Goal: Task Accomplishment & Management: Manage account settings

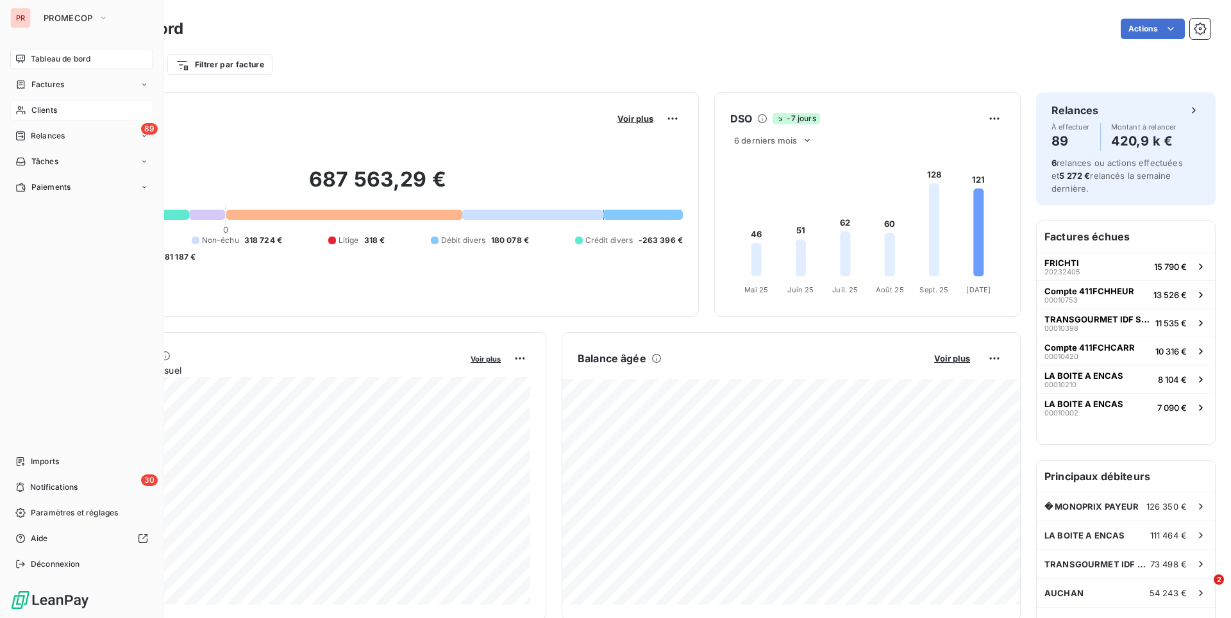
click at [35, 114] on span "Clients" at bounding box center [44, 110] width 26 height 12
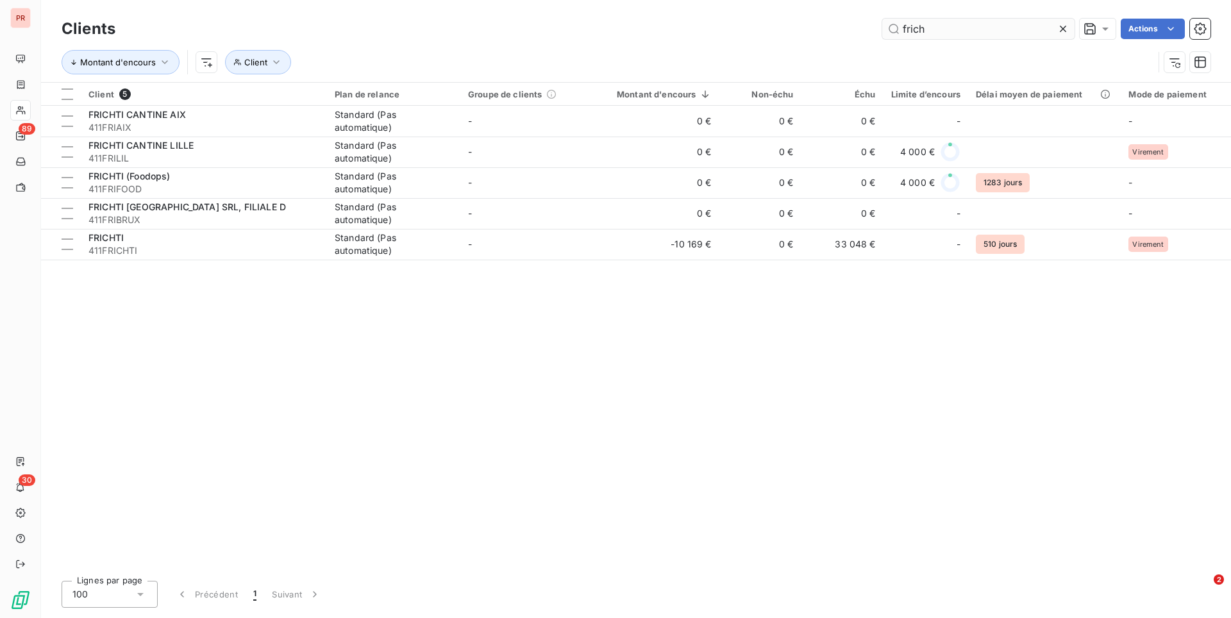
click at [934, 23] on input "frich" at bounding box center [978, 29] width 192 height 21
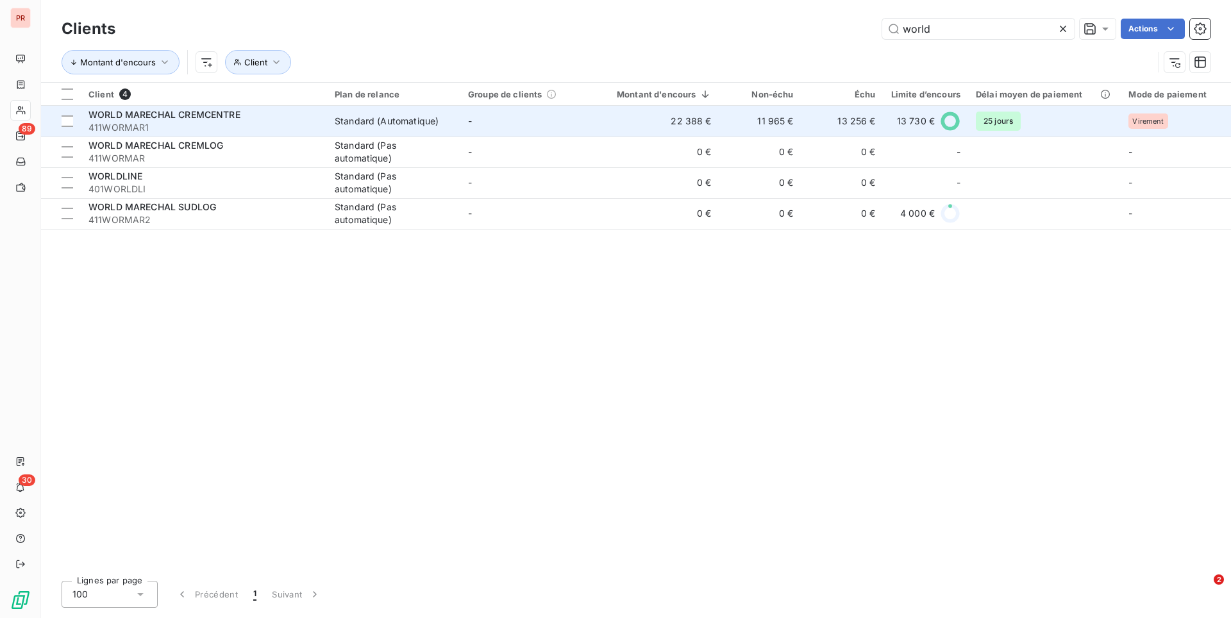
type input "world"
click at [692, 109] on td "22 388 €" at bounding box center [657, 121] width 126 height 31
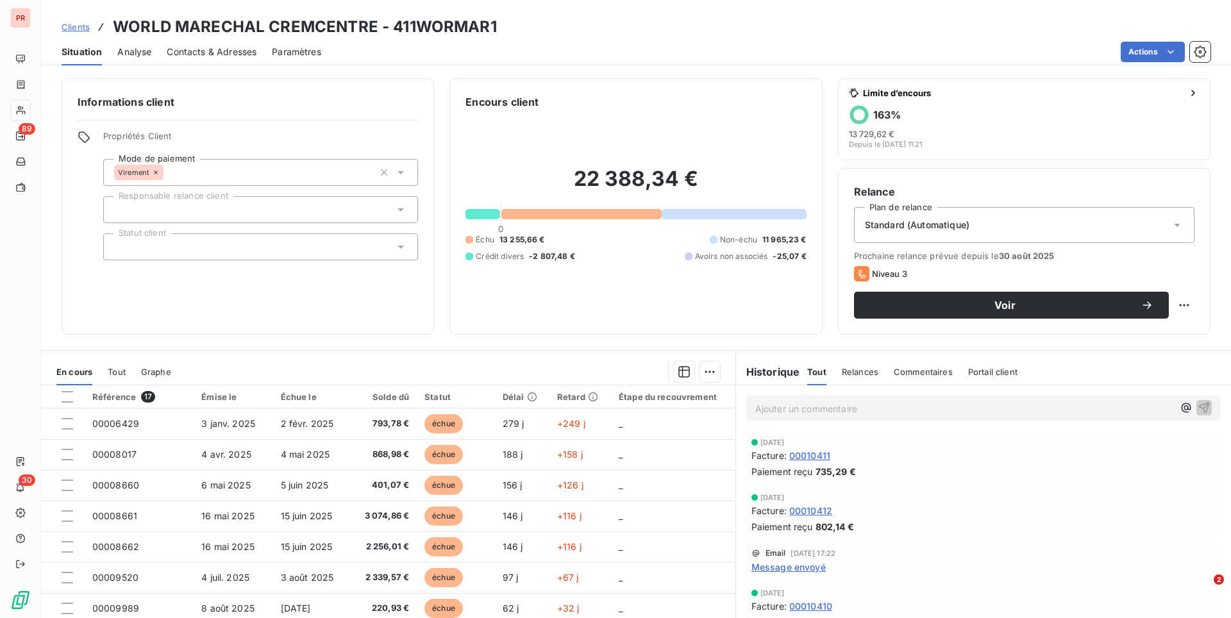
click at [915, 375] on span "Commentaires" at bounding box center [922, 372] width 59 height 10
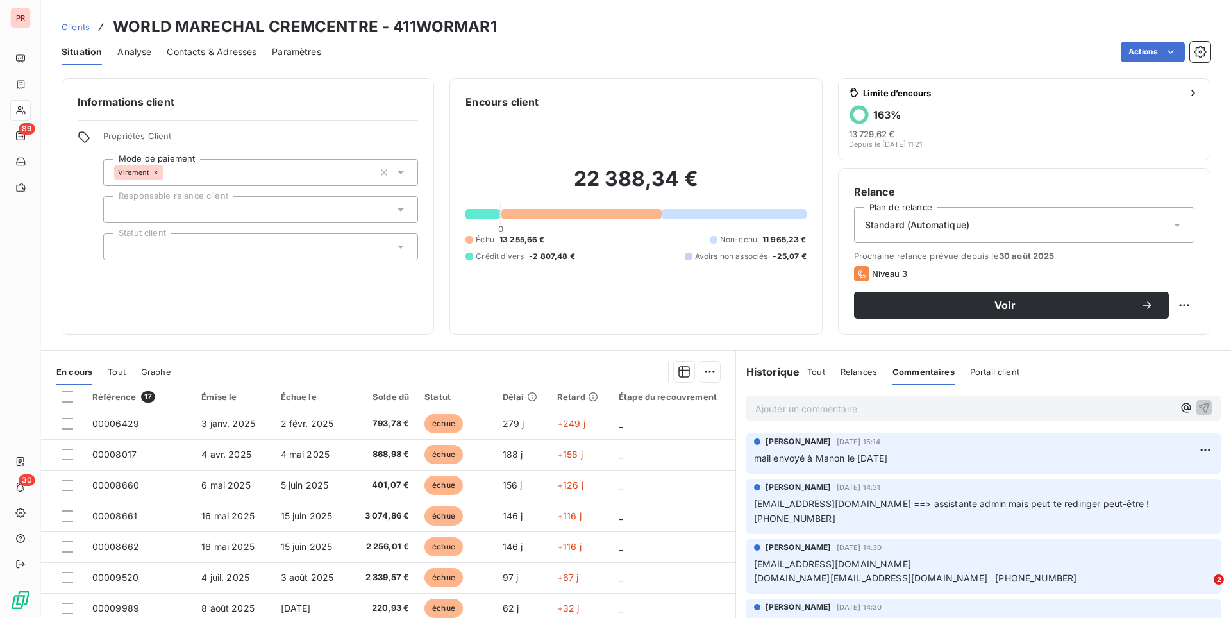
click at [357, 99] on h6 "Informations client" at bounding box center [248, 101] width 340 height 15
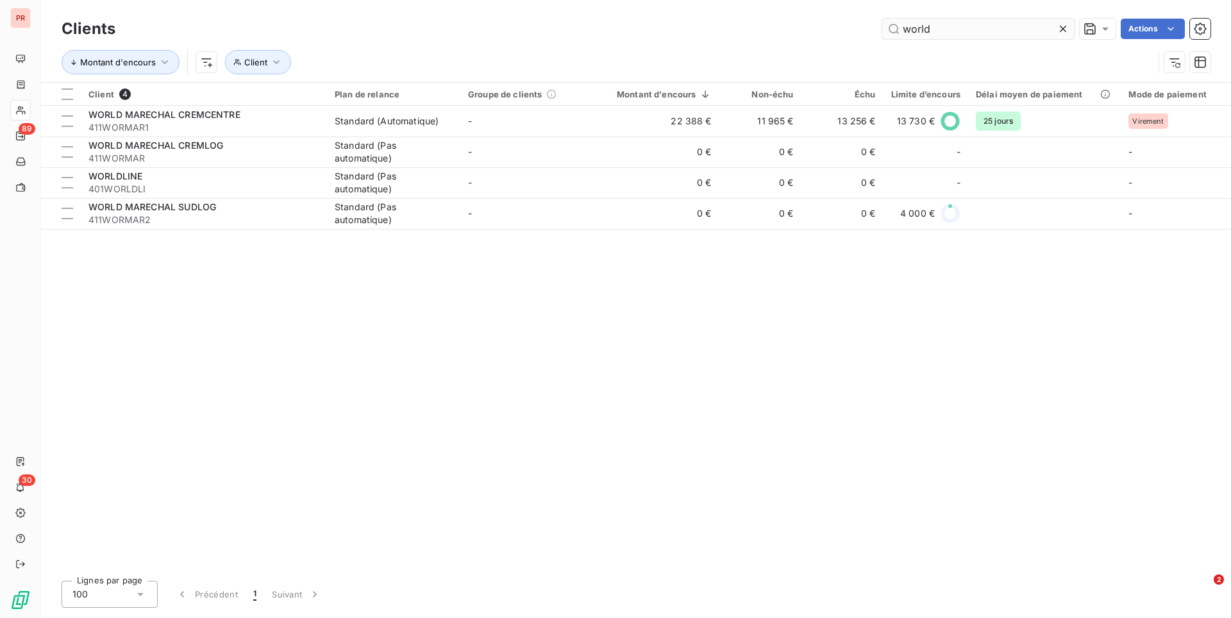
click at [970, 29] on input "world" at bounding box center [978, 29] width 192 height 21
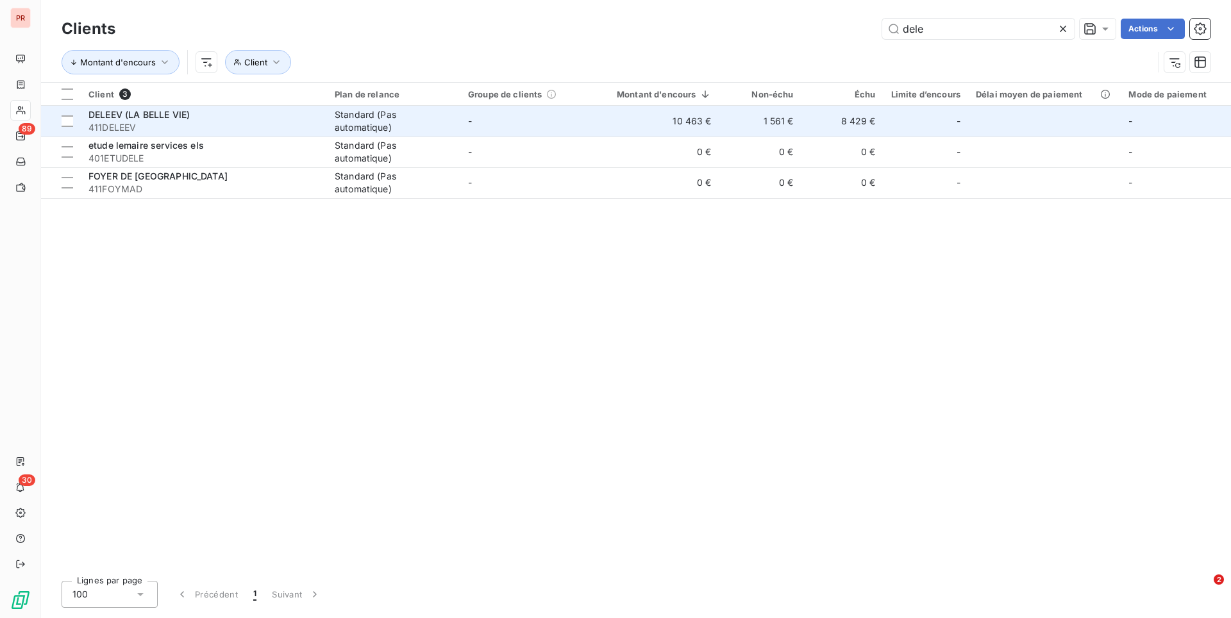
type input "dele"
click at [238, 121] on span "411DELEEV" at bounding box center [203, 127] width 231 height 13
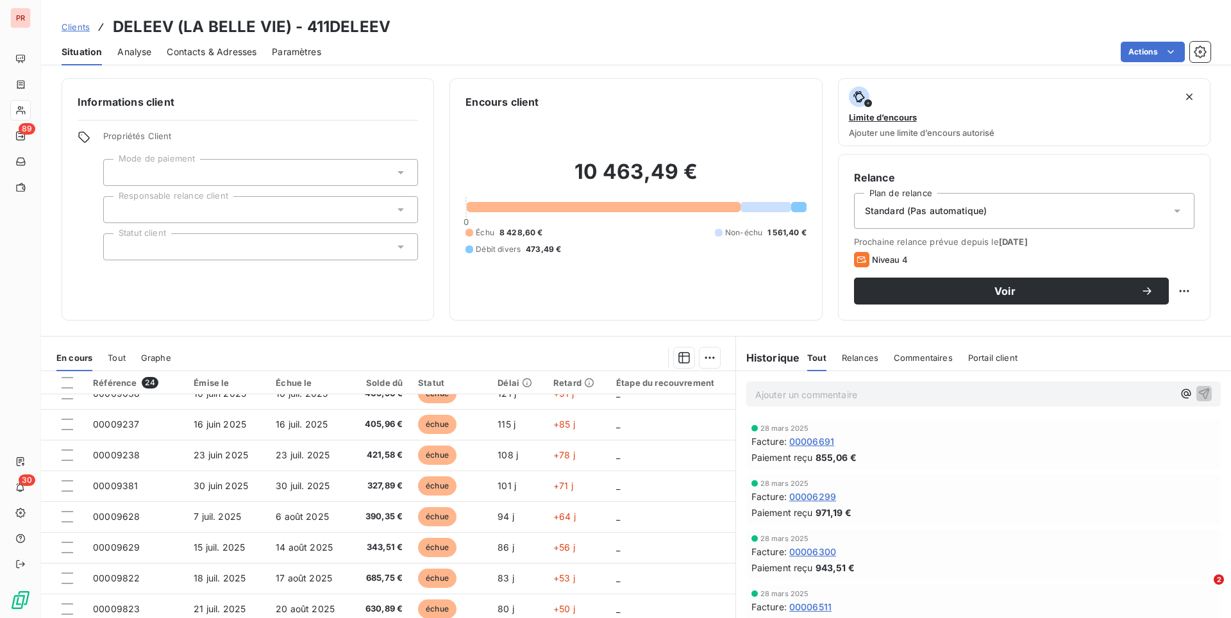
scroll to position [229, 0]
click at [140, 50] on span "Analyse" at bounding box center [134, 52] width 34 height 13
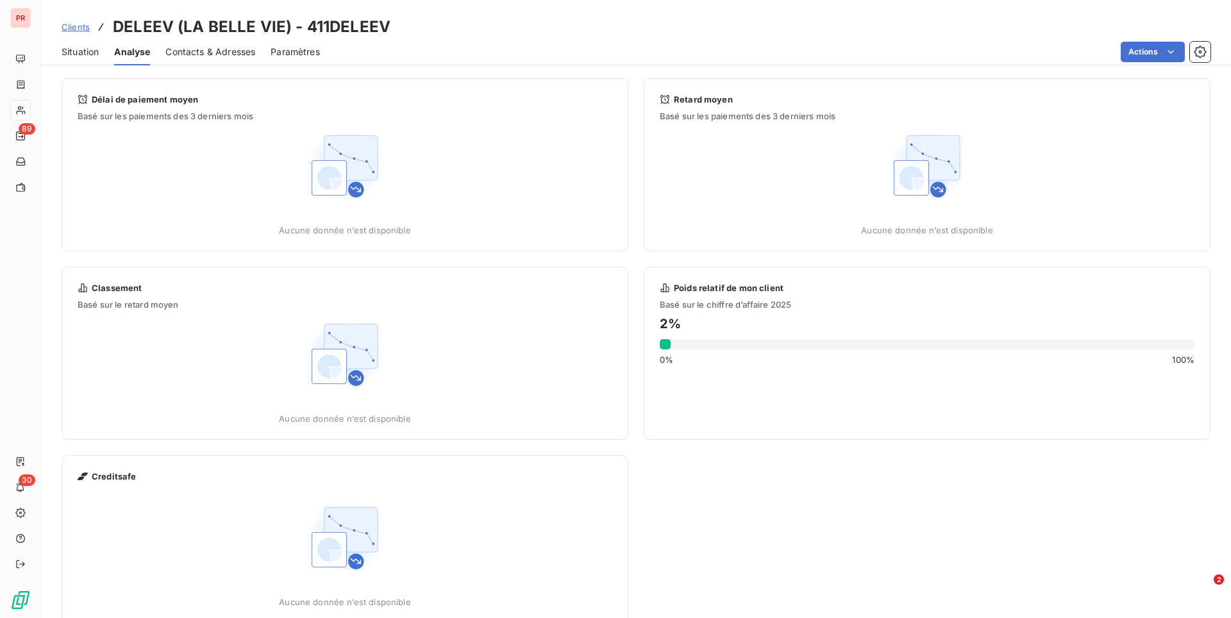
click at [207, 49] on span "Contacts & Adresses" at bounding box center [210, 52] width 90 height 13
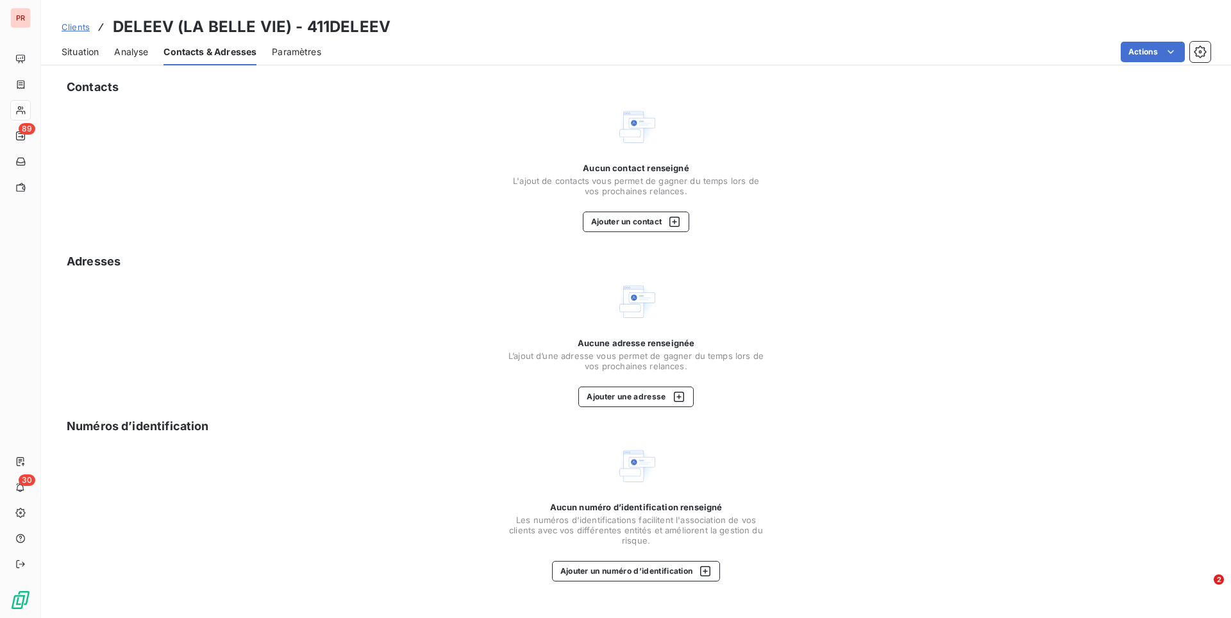
click at [306, 56] on span "Paramètres" at bounding box center [296, 52] width 49 height 13
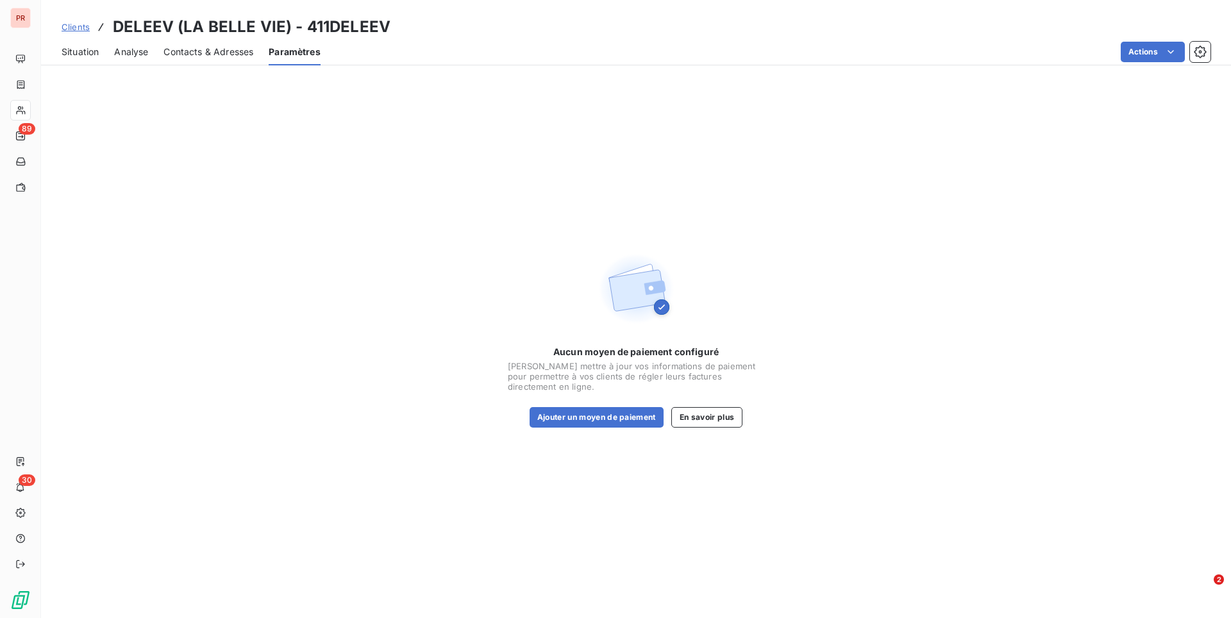
click at [113, 44] on div "Situation Analyse Contacts & Adresses Paramètres Actions" at bounding box center [636, 51] width 1190 height 27
click at [117, 46] on span "Analyse" at bounding box center [131, 52] width 34 height 13
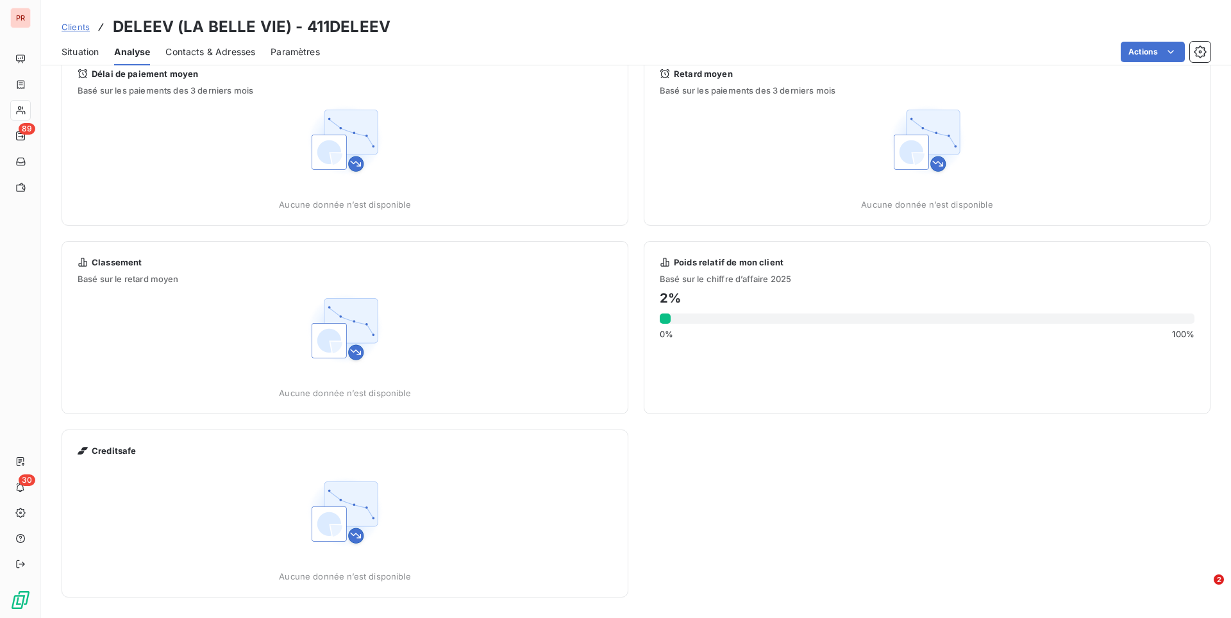
scroll to position [0, 0]
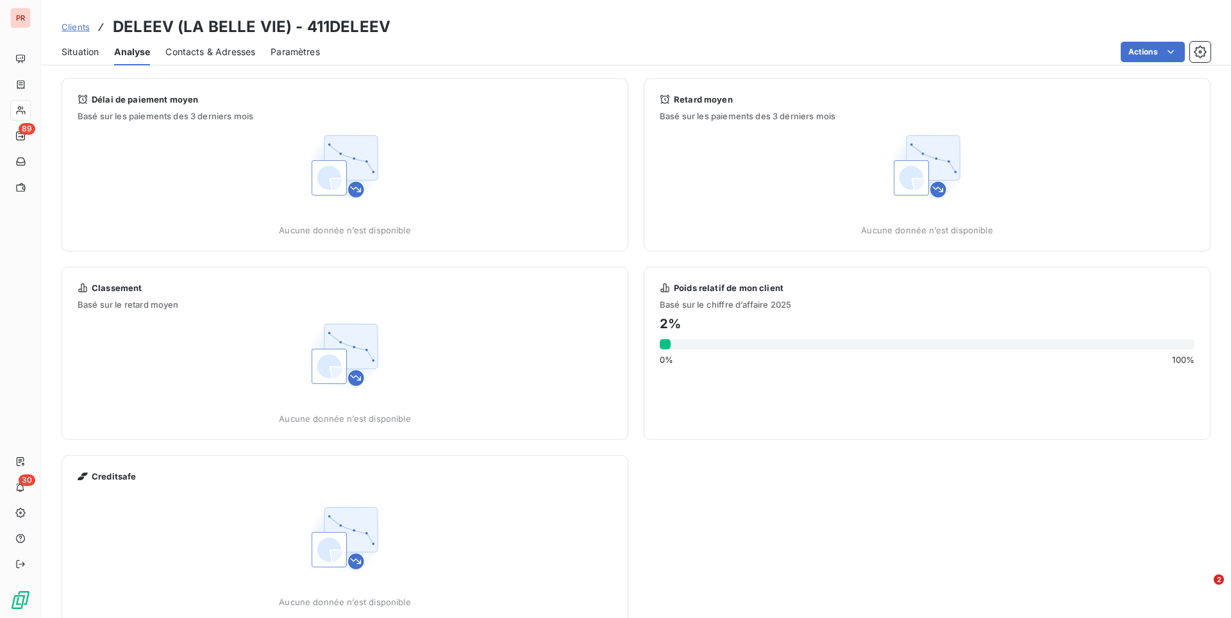
click at [106, 112] on span "Basé sur les paiements des 3 derniers mois" at bounding box center [345, 116] width 535 height 10
click at [76, 48] on span "Situation" at bounding box center [80, 52] width 37 height 13
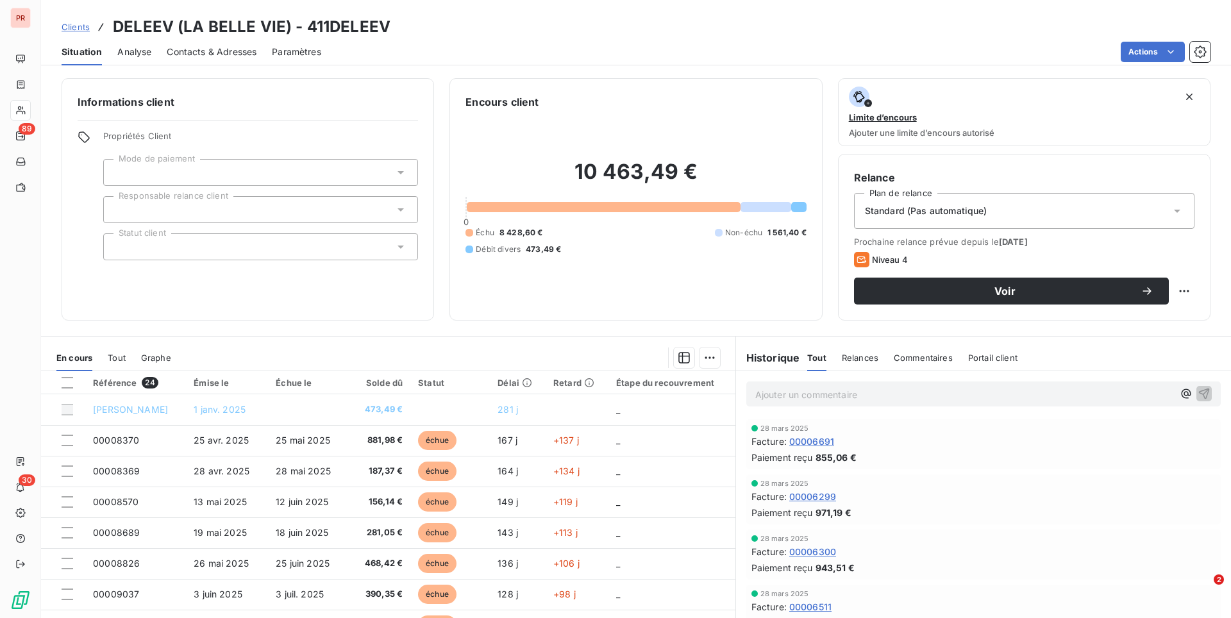
click at [203, 58] on div "Contacts & Adresses" at bounding box center [212, 51] width 90 height 27
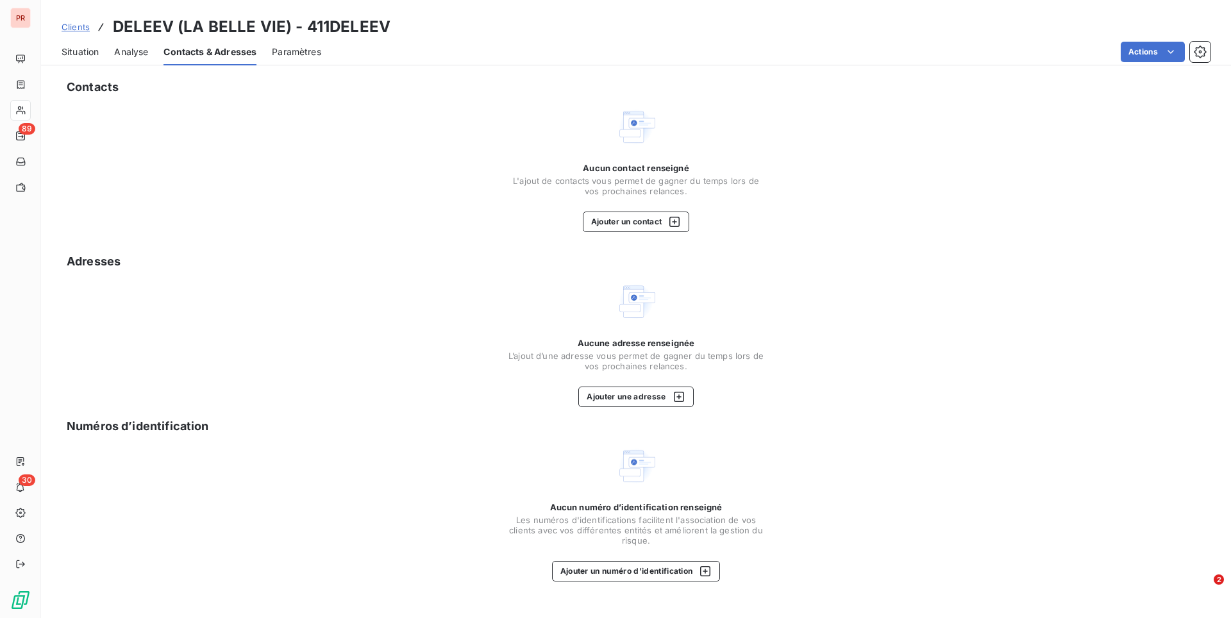
click at [617, 238] on div "Contacts Aucun contact renseigné L'ajout de contacts vous permet de gagner du t…" at bounding box center [636, 344] width 1190 height 547
click at [628, 223] on button "Ajouter un contact" at bounding box center [636, 222] width 107 height 21
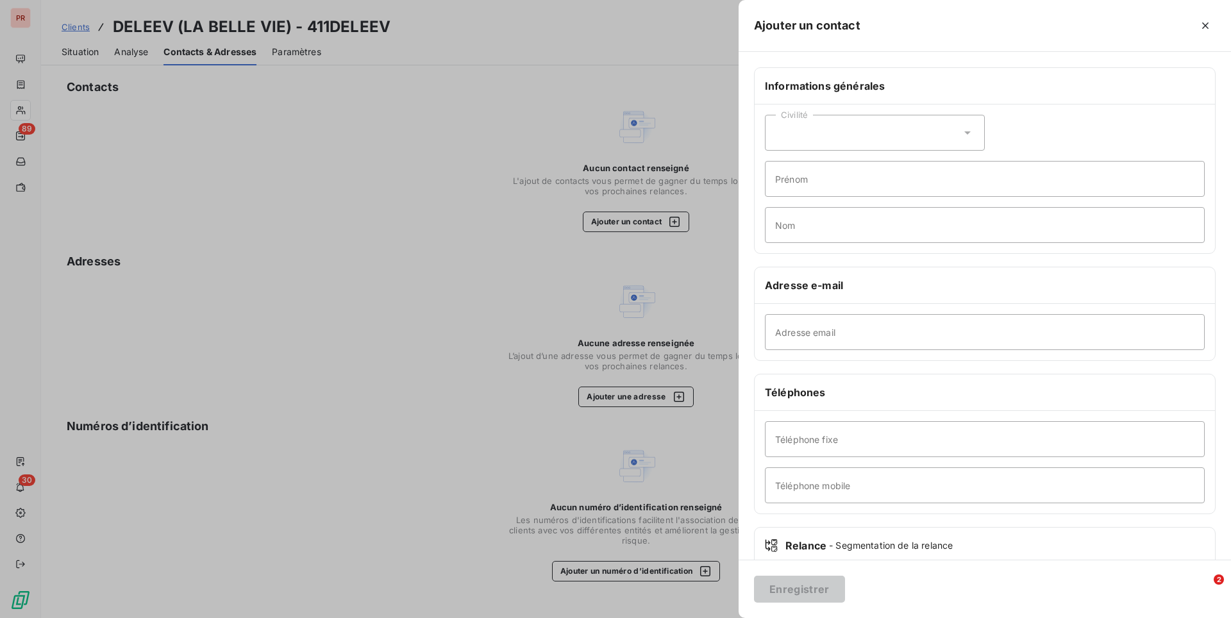
click at [806, 353] on div "Adresse email" at bounding box center [984, 332] width 460 height 56
click at [809, 338] on input "Adresse email" at bounding box center [985, 332] width 440 height 36
paste input "[EMAIL_ADDRESS][DOMAIN_NAME]"
type input "[EMAIL_ADDRESS][DOMAIN_NAME]"
click at [788, 589] on button "Enregistrer" at bounding box center [799, 589] width 91 height 27
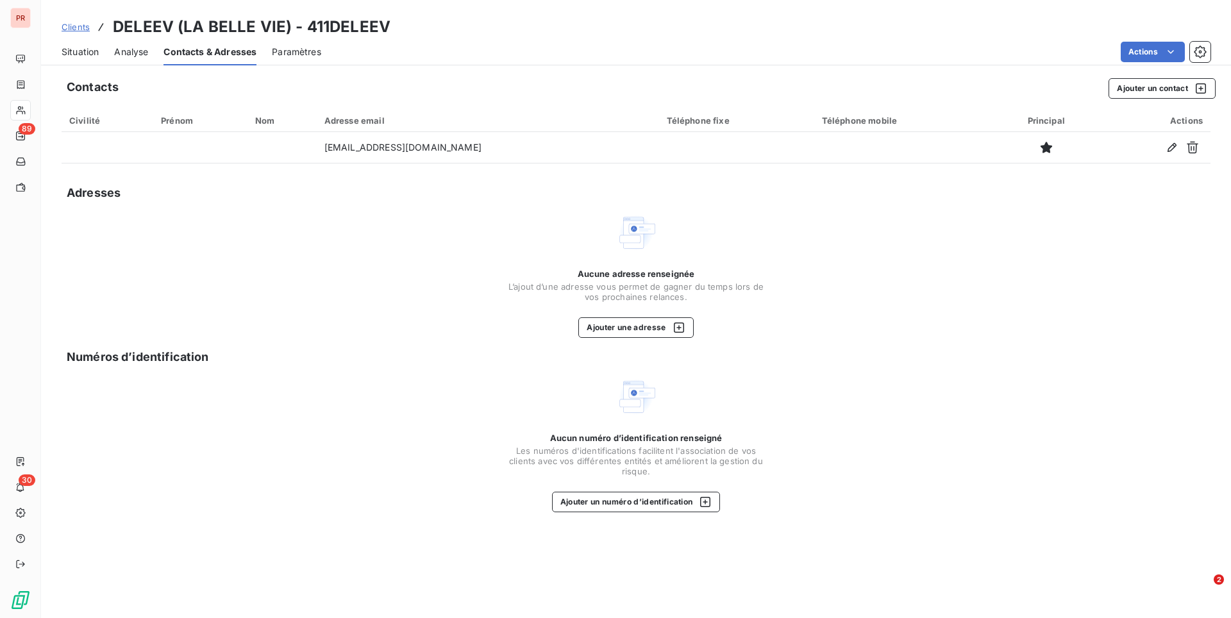
click at [84, 26] on span "Clients" at bounding box center [76, 27] width 28 height 10
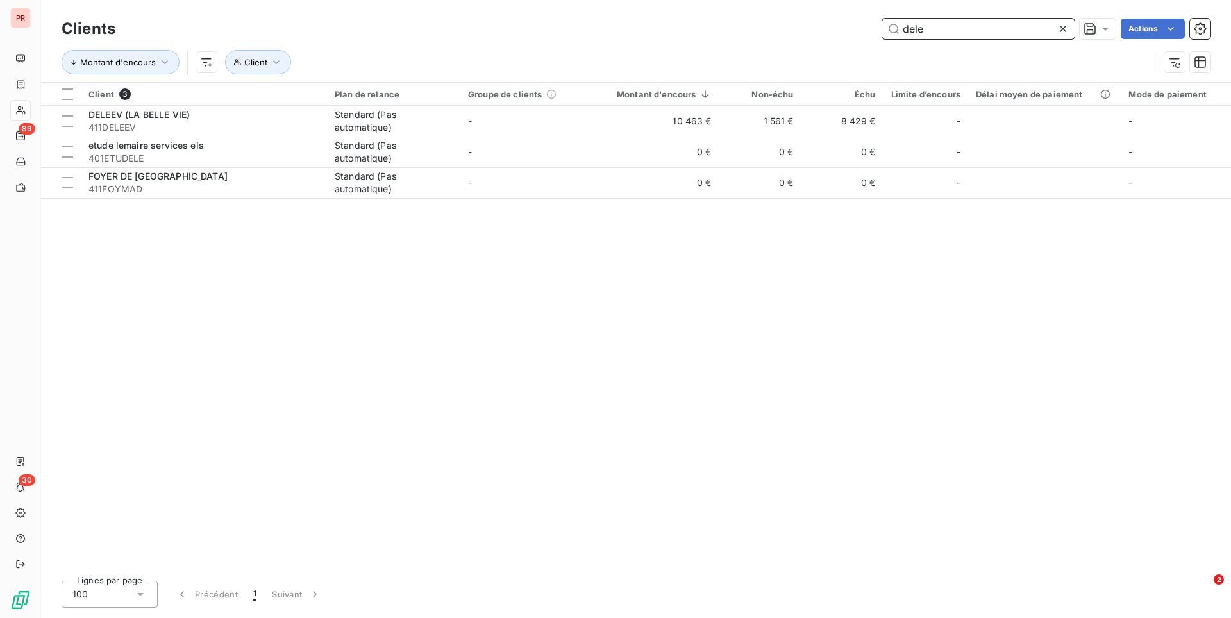
click at [988, 29] on input "dele" at bounding box center [978, 29] width 192 height 21
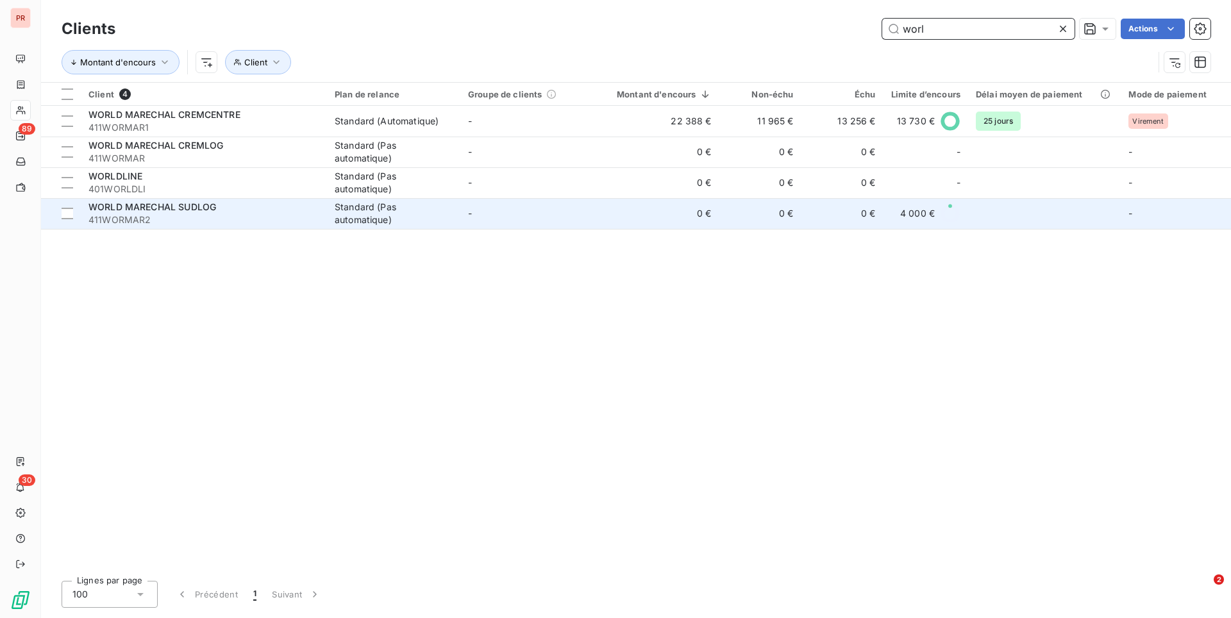
type input "worl"
click at [302, 213] on span "411WORMAR2" at bounding box center [203, 219] width 231 height 13
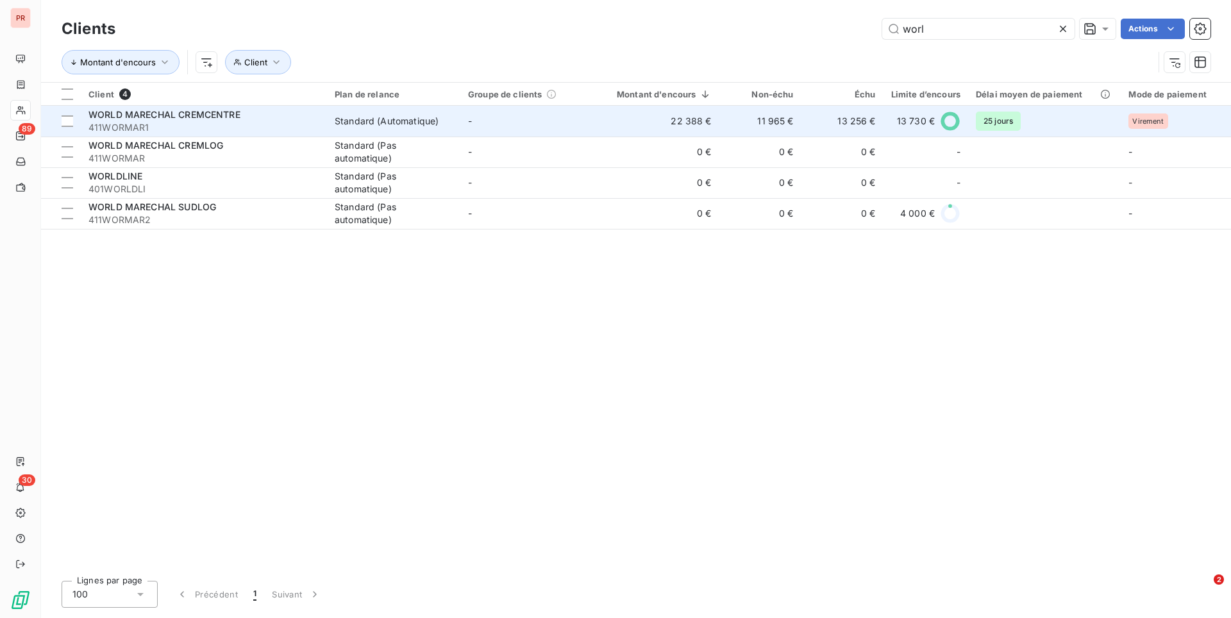
click at [338, 117] on div "Standard (Automatique)" at bounding box center [387, 121] width 104 height 13
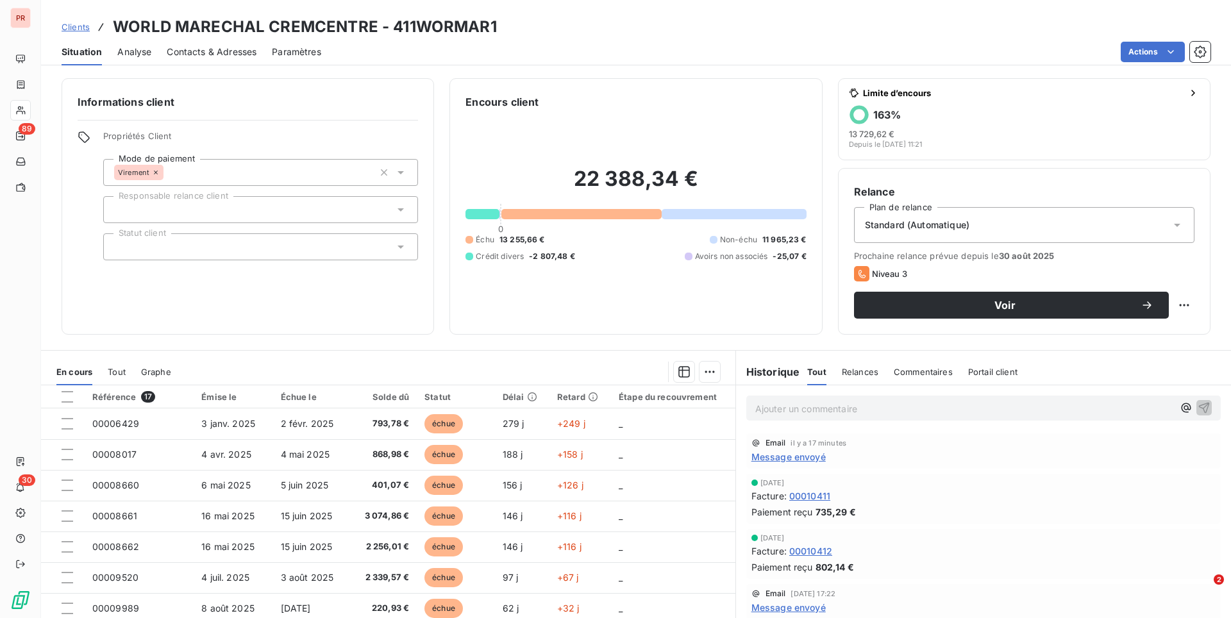
click at [808, 458] on span "Message envoyé" at bounding box center [788, 456] width 74 height 13
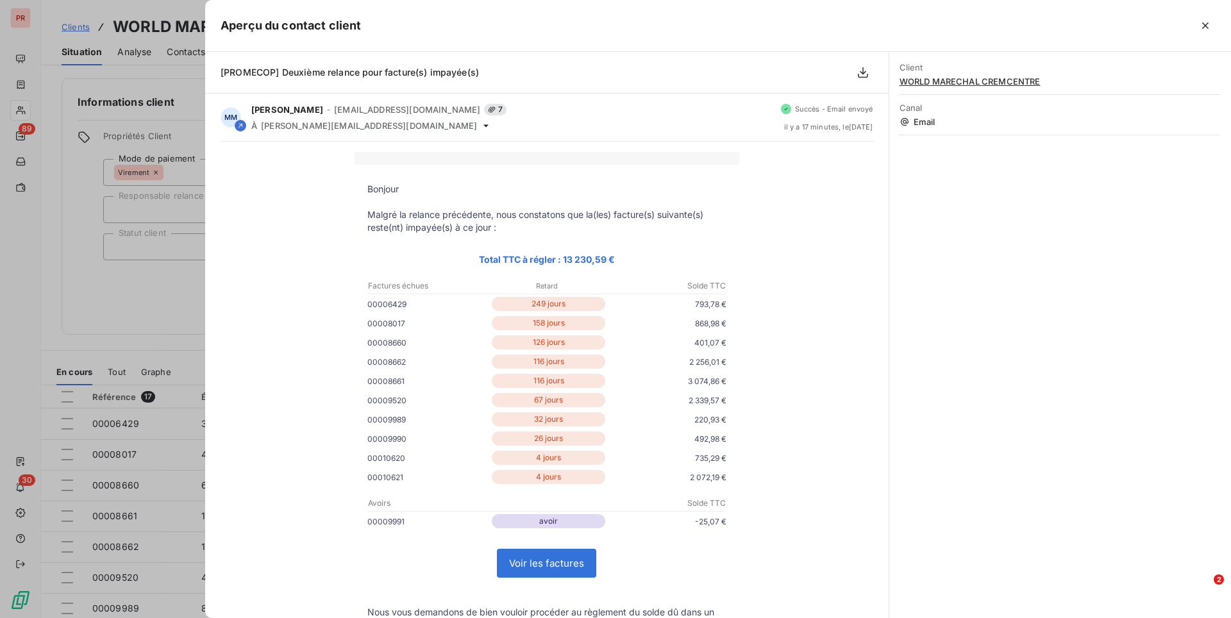
click at [170, 290] on div at bounding box center [615, 309] width 1231 height 618
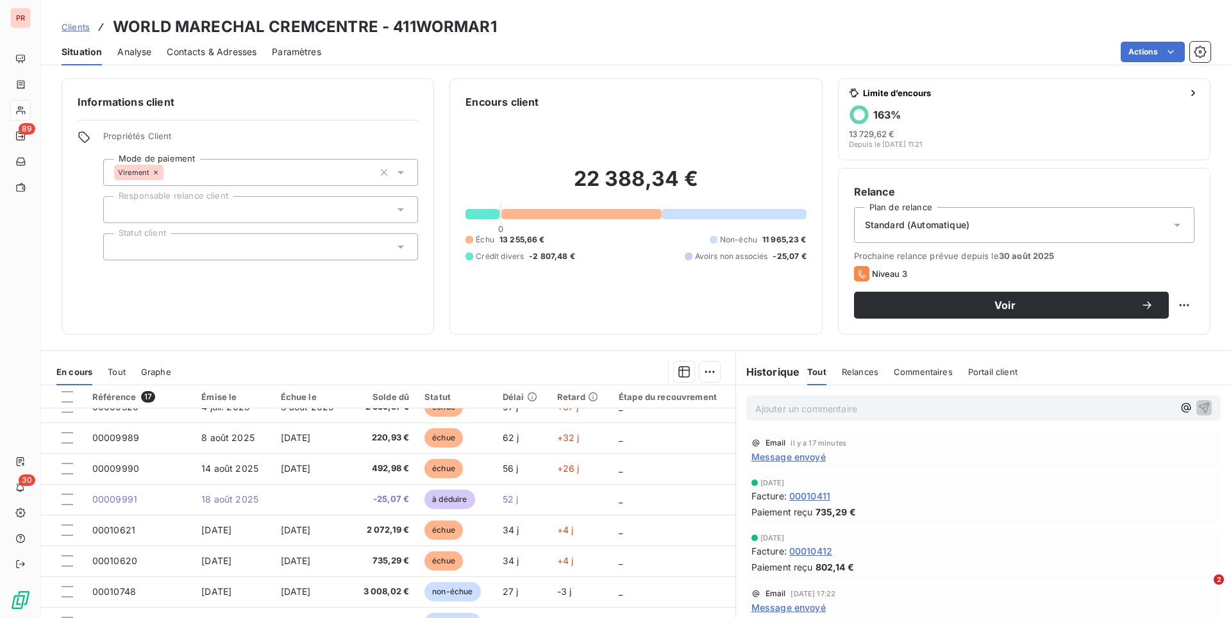
scroll to position [174, 0]
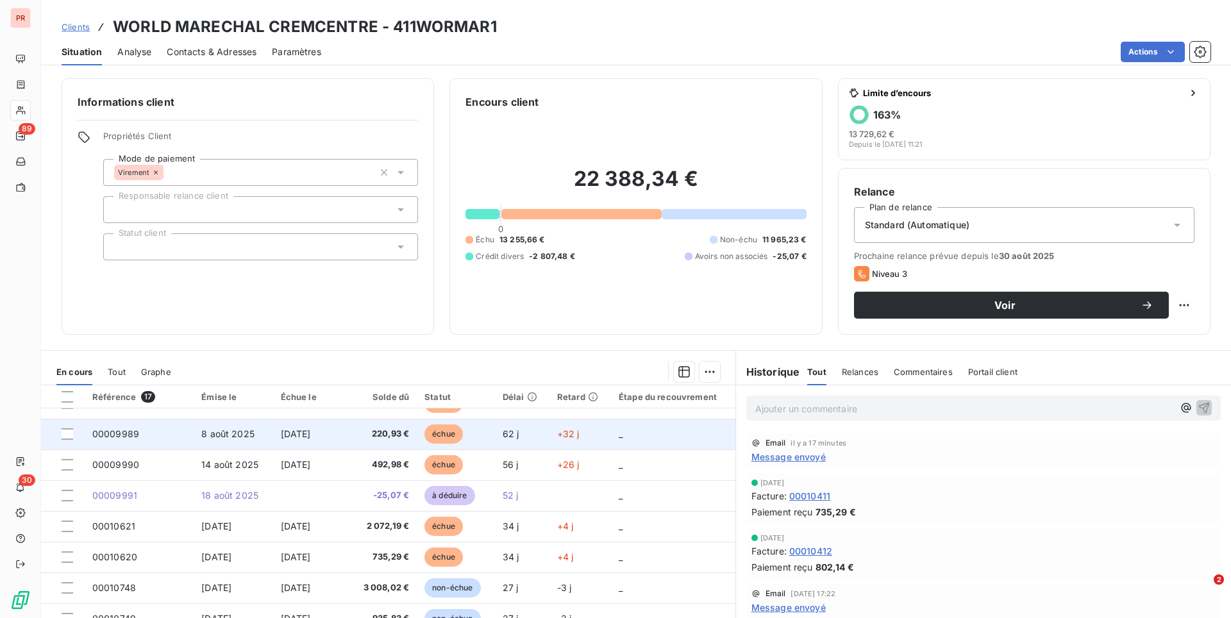
click at [387, 434] on span "220,93 €" at bounding box center [382, 434] width 54 height 13
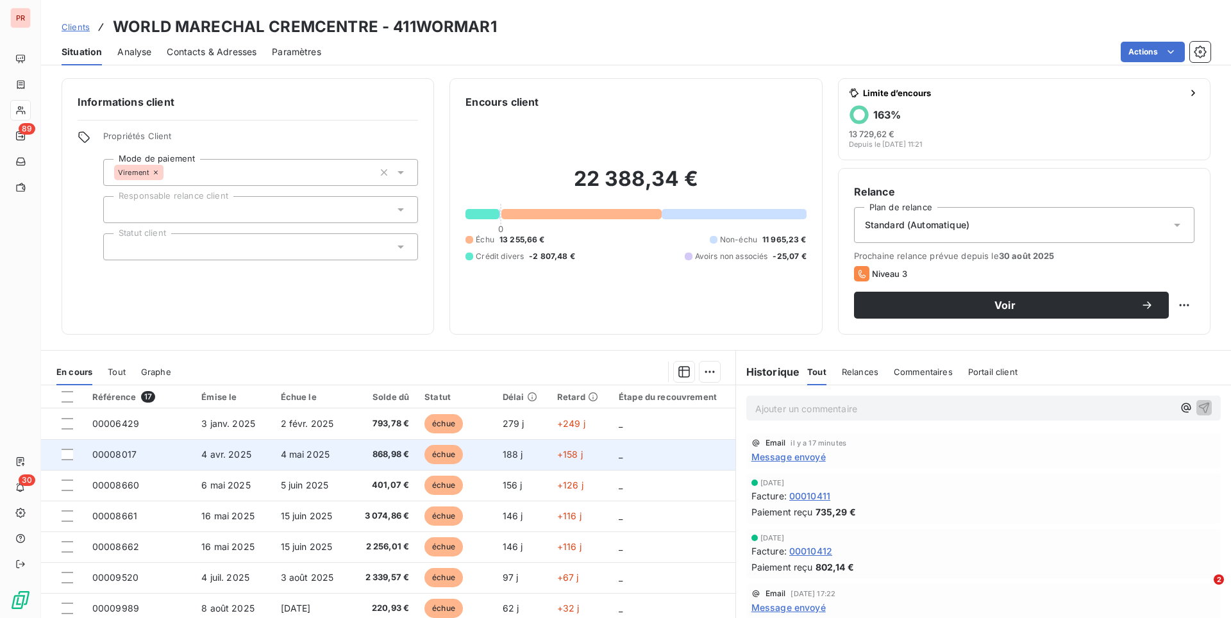
click at [383, 458] on span "868,98 €" at bounding box center [382, 454] width 54 height 13
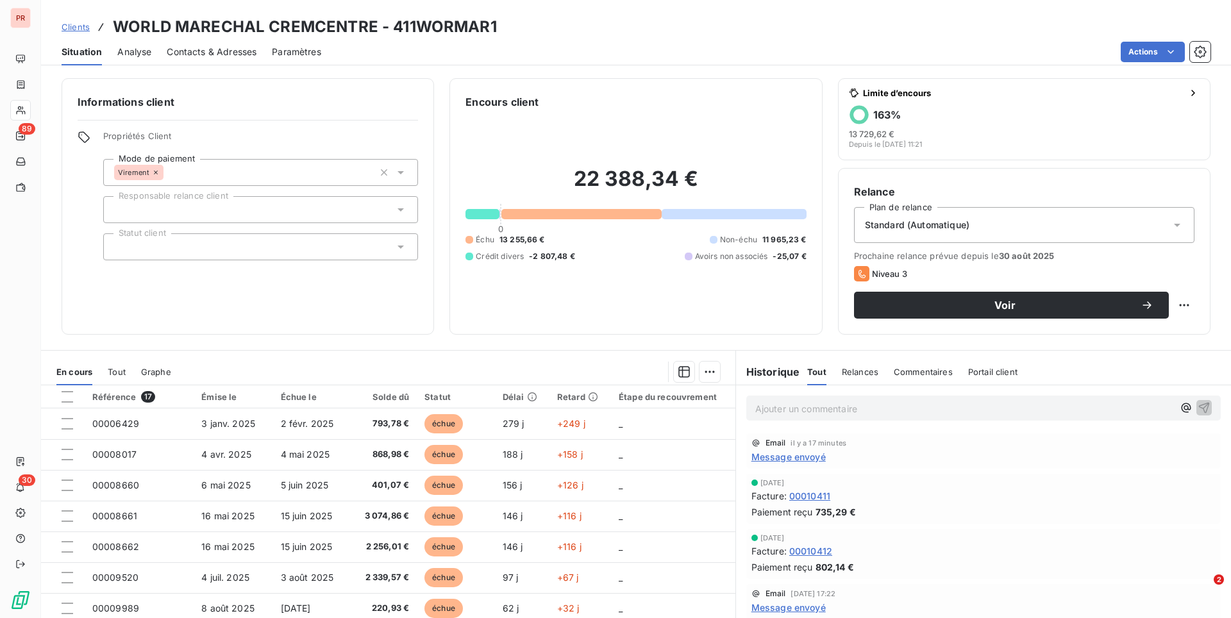
click at [799, 456] on span "Message envoyé" at bounding box center [788, 456] width 74 height 13
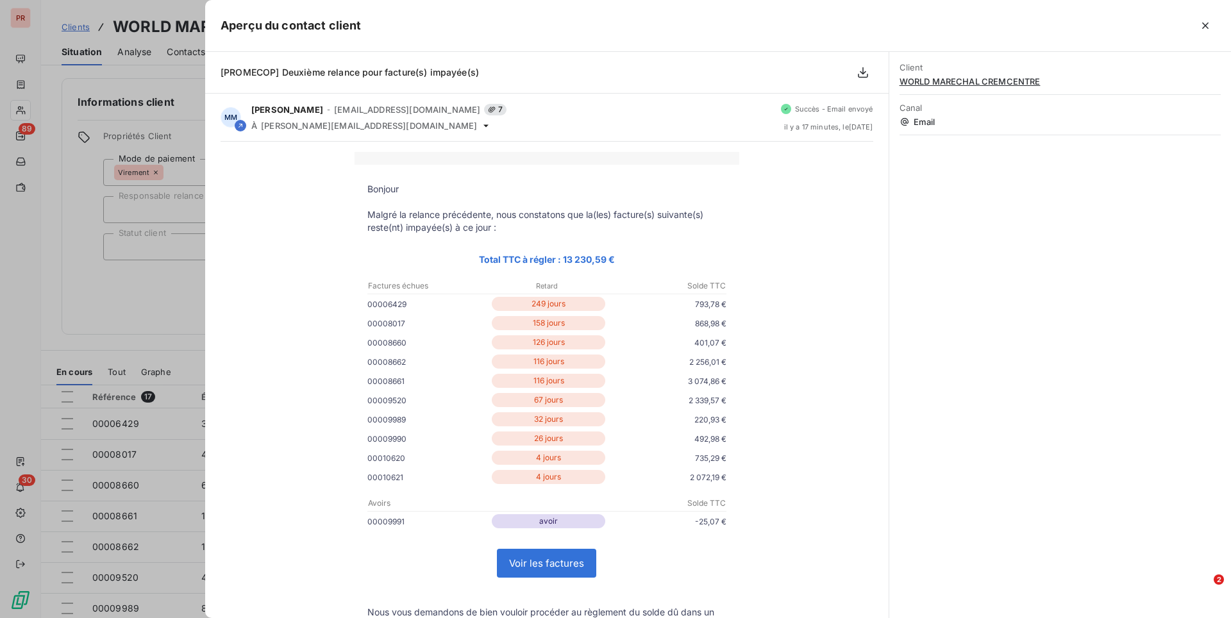
click at [528, 564] on link "Voir les factures" at bounding box center [546, 563] width 98 height 28
